Goal: Check status: Check status

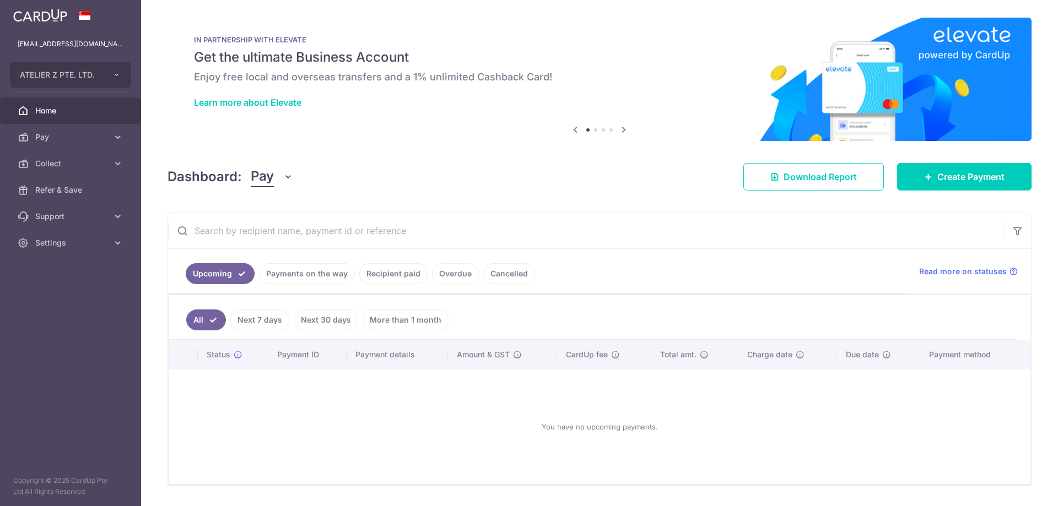
click at [266, 315] on link "Next 7 days" at bounding box center [259, 320] width 59 height 21
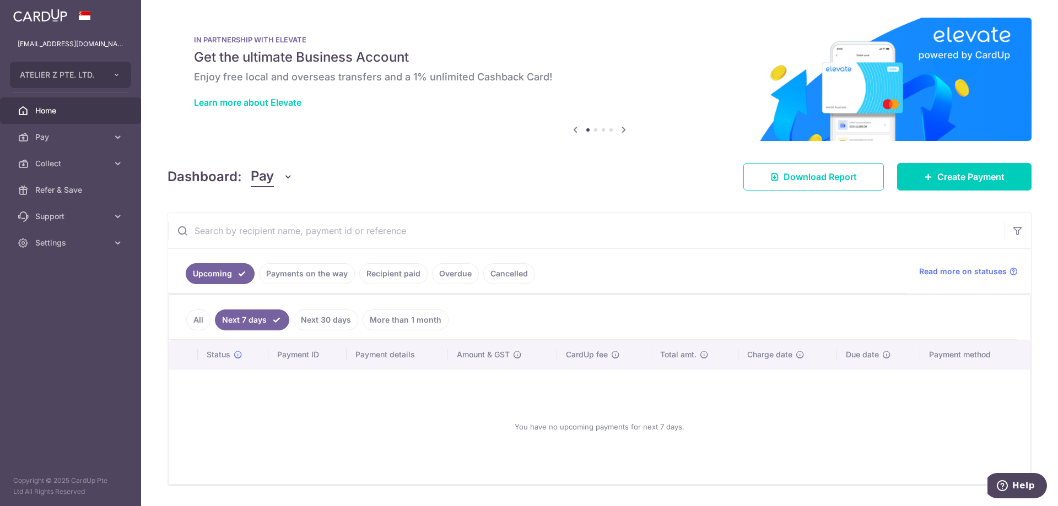
click at [318, 279] on link "Payments on the way" at bounding box center [307, 273] width 96 height 21
